Goal: Information Seeking & Learning: Learn about a topic

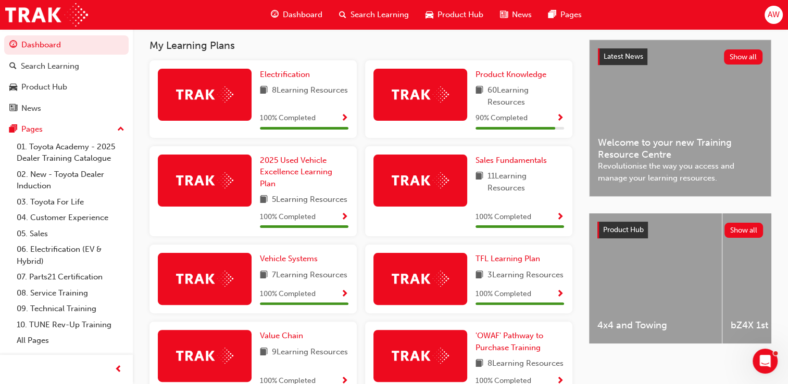
scroll to position [165, 0]
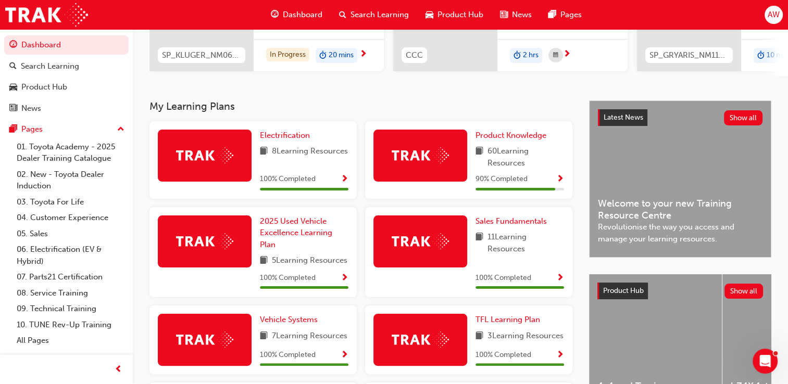
click at [582, 340] on div "My Learning Plans Electrification 8 Learning Resources 100 % Completed Product …" at bounding box center [368, 328] width 439 height 456
click at [559, 182] on span "Show Progress" at bounding box center [560, 179] width 8 height 9
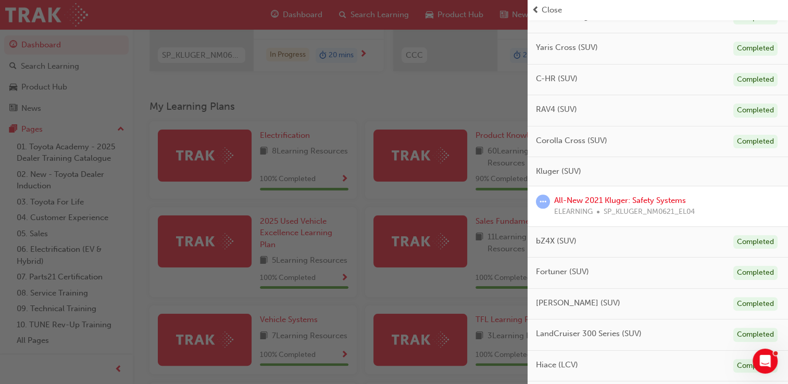
scroll to position [208, 0]
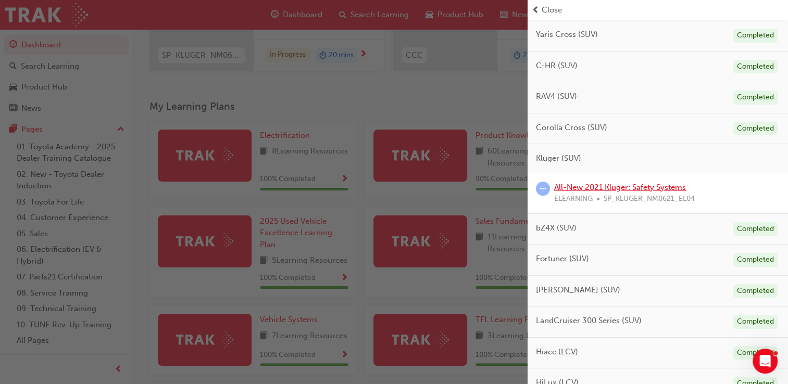
click at [608, 186] on link "All-New 2021 Kluger: Safety Systems" at bounding box center [620, 187] width 132 height 9
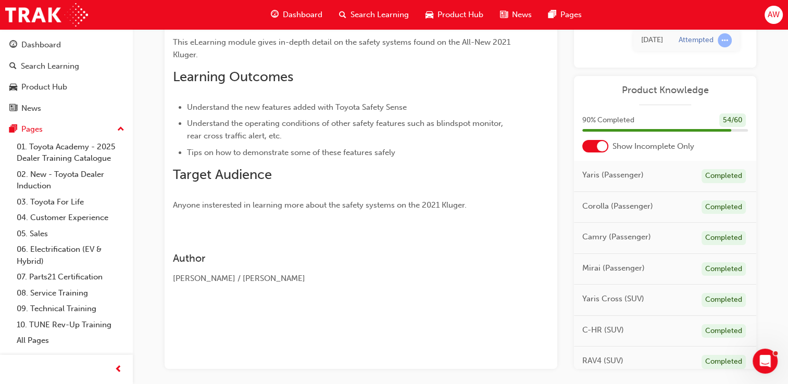
scroll to position [46, 0]
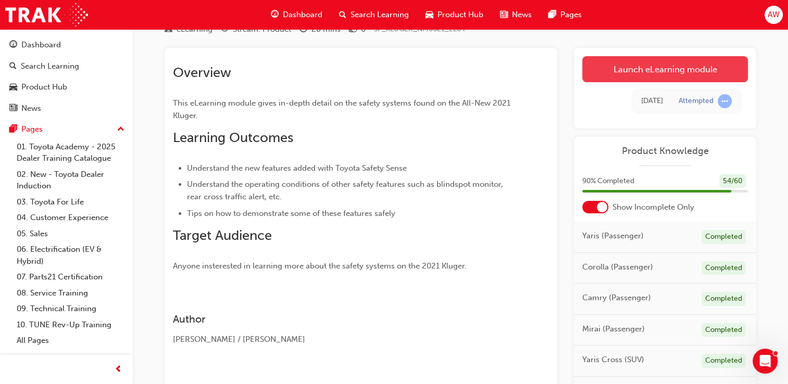
click at [687, 71] on link "Launch eLearning module" at bounding box center [665, 69] width 166 height 26
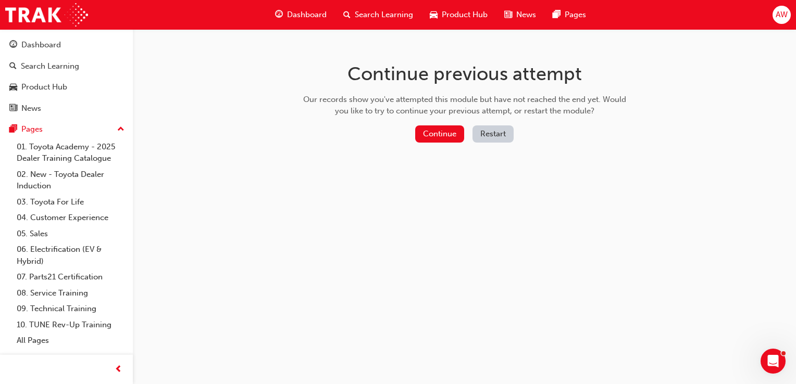
click at [483, 136] on button "Restart" at bounding box center [492, 133] width 41 height 17
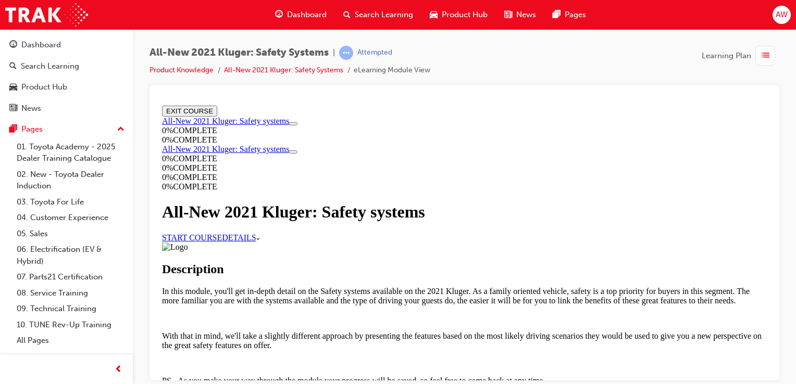
click at [222, 242] on link "START COURSE" at bounding box center [192, 237] width 60 height 9
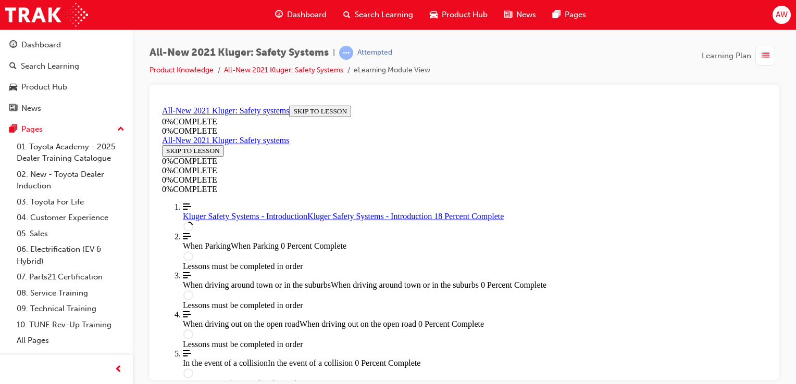
scroll to position [418, 0]
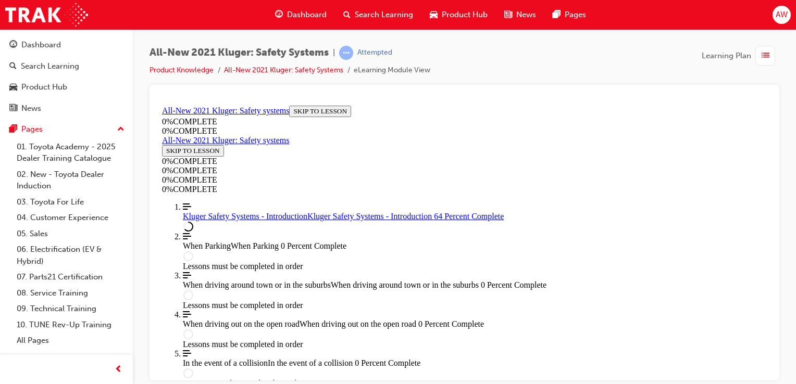
scroll to position [529, 0]
drag, startPoint x: 766, startPoint y: 256, endPoint x: 935, endPoint y: 323, distance: 181.6
